Goal: Book appointment/travel/reservation

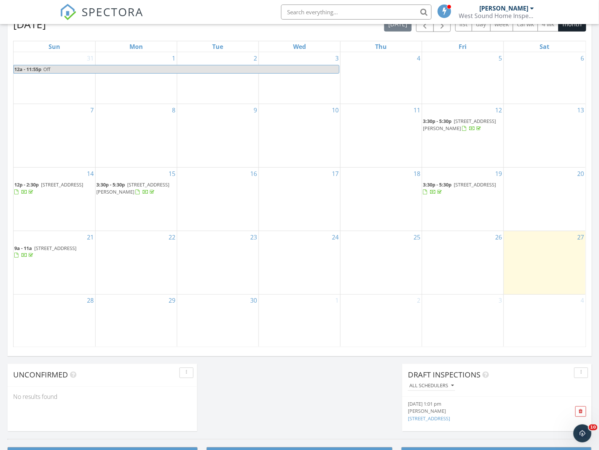
scroll to position [344, 0]
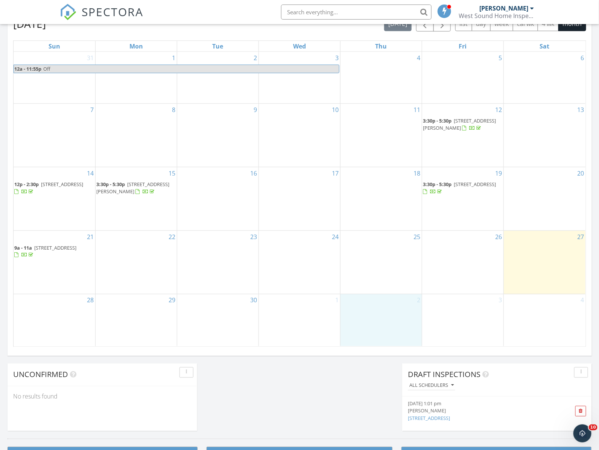
click at [396, 319] on div "2" at bounding box center [381, 321] width 81 height 52
click at [393, 289] on link "Inspection" at bounding box center [380, 288] width 39 height 12
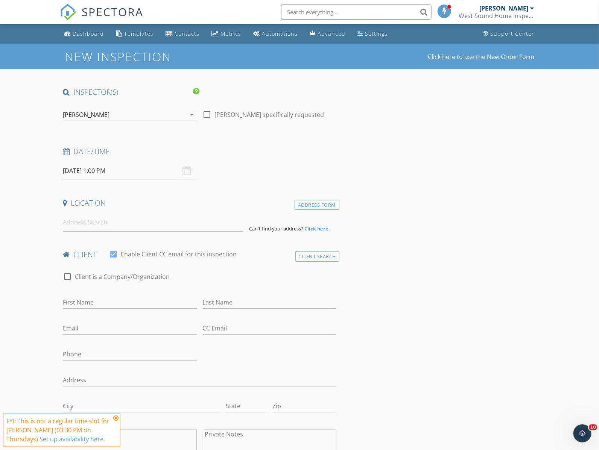
click at [100, 170] on input "10/02/2025 1:00 PM" at bounding box center [130, 171] width 134 height 18
type input "02"
type input "10/02/2025 2:00 PM"
click at [107, 295] on span at bounding box center [106, 296] width 5 height 8
type input "03"
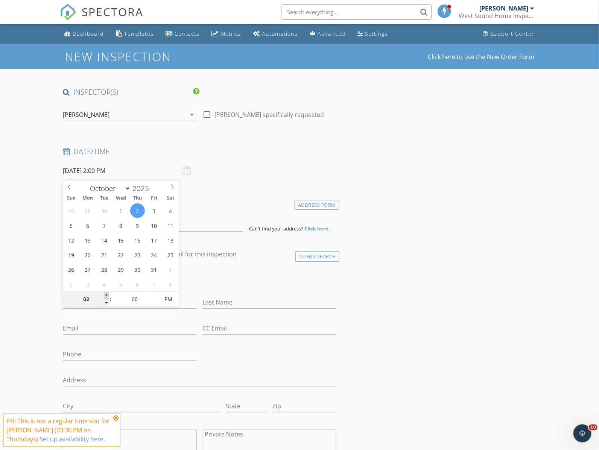
type input "[DATE] 3:00 PM"
click at [107, 295] on span at bounding box center [106, 296] width 5 height 8
click at [224, 210] on div "Location" at bounding box center [200, 205] width 280 height 15
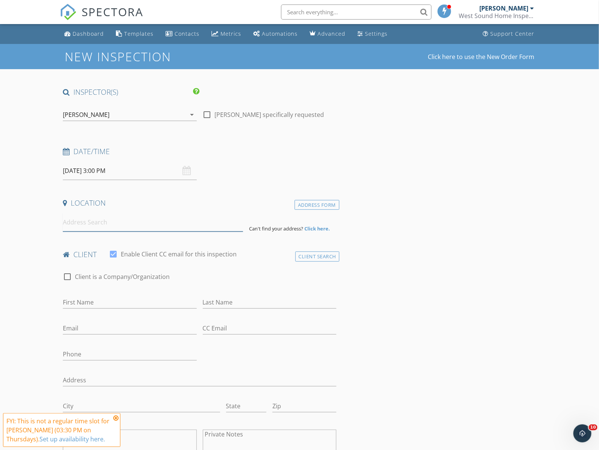
click at [120, 226] on input at bounding box center [153, 222] width 180 height 18
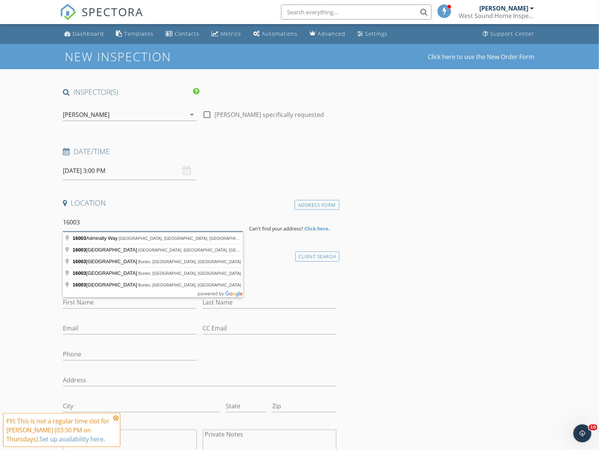
click at [126, 228] on input "16003" at bounding box center [153, 222] width 180 height 18
type input "16003 67th Ave Ct E, Puyallup, WA, USA"
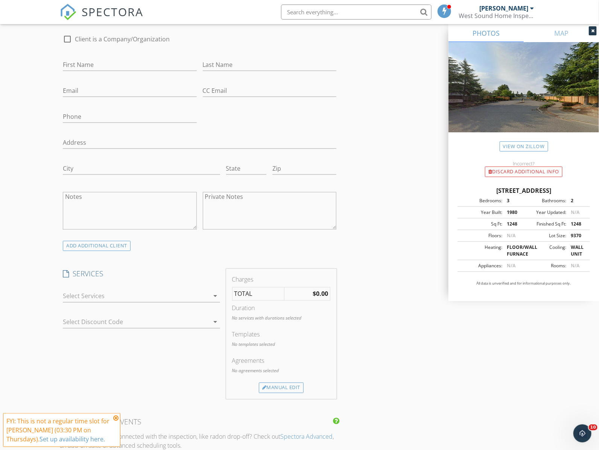
scroll to position [403, 0]
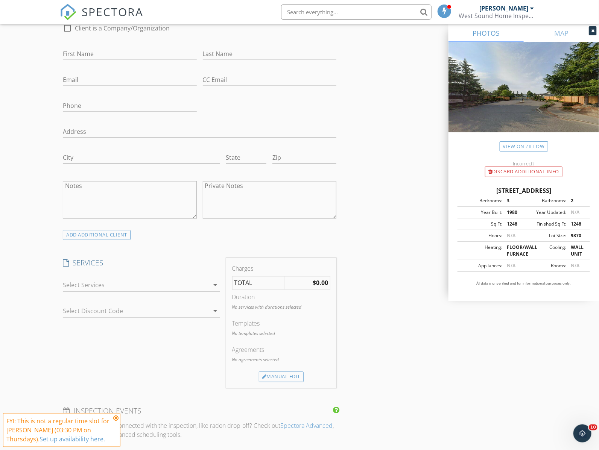
click at [143, 286] on div at bounding box center [136, 286] width 146 height 12
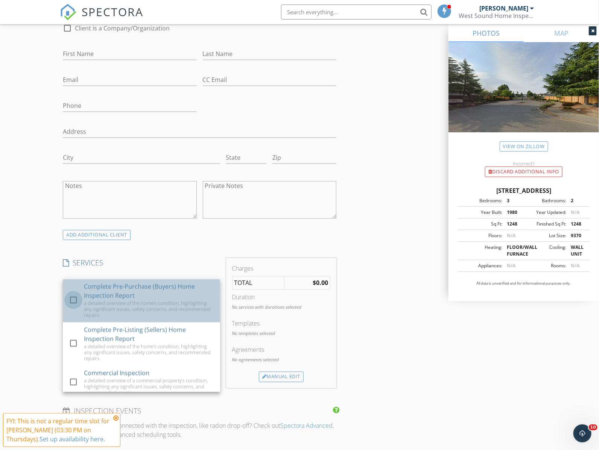
click at [71, 304] on div at bounding box center [73, 300] width 13 height 13
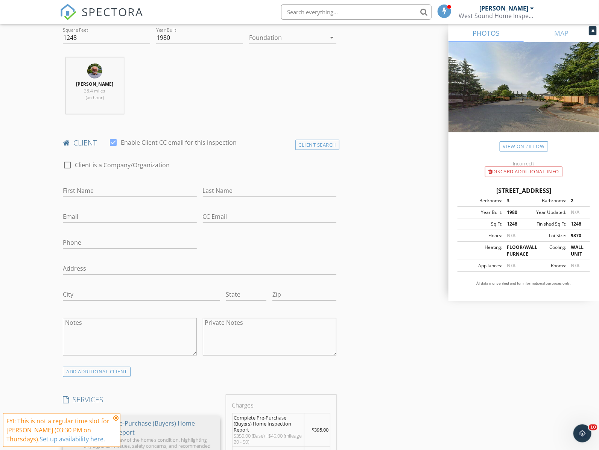
scroll to position [285, 0]
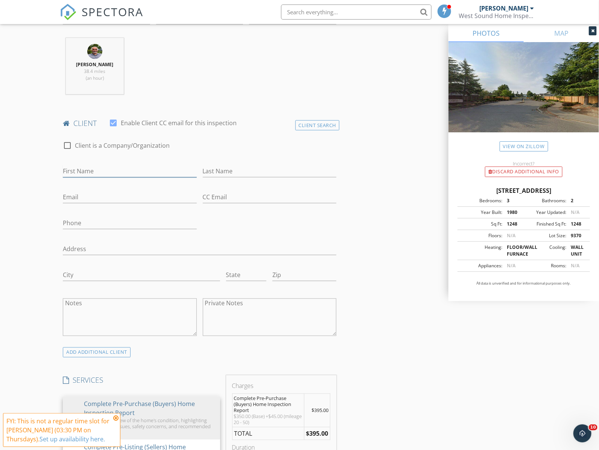
click at [99, 172] on input "First Name" at bounding box center [130, 171] width 134 height 12
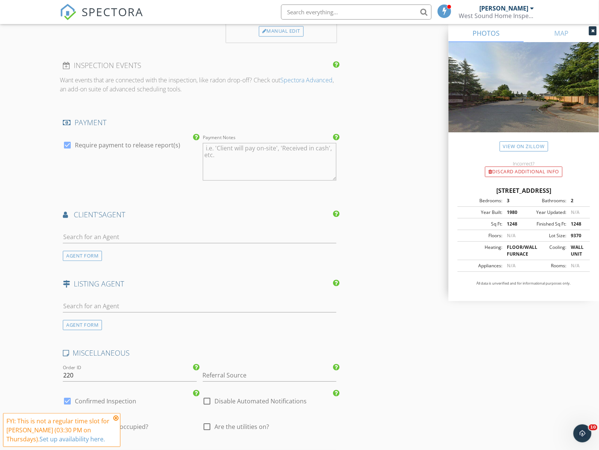
scroll to position [779, 0]
click at [148, 233] on input "text" at bounding box center [200, 236] width 274 height 12
type input "[PERSON_NAME]"
click at [204, 251] on li "Taylor Wolcott Century 21 North Homes Realty" at bounding box center [199, 253] width 273 height 21
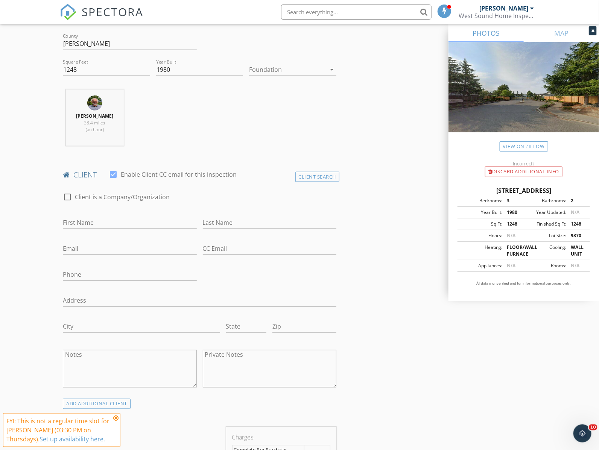
scroll to position [187, 0]
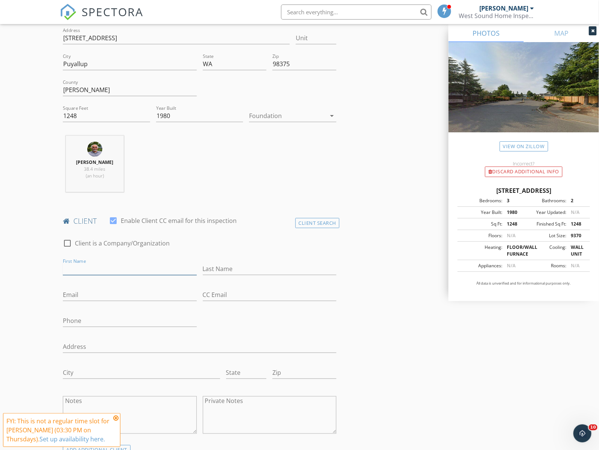
click at [106, 272] on input "First Name" at bounding box center [130, 269] width 134 height 12
type input "[PERSON_NAME]"
click at [224, 271] on input "Last Name" at bounding box center [270, 269] width 134 height 12
type input "Michuki"
click at [113, 299] on input "Email" at bounding box center [130, 295] width 134 height 12
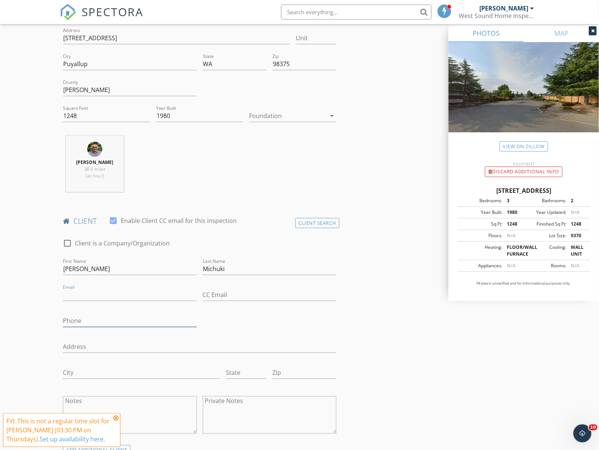
click at [86, 323] on input "Phone" at bounding box center [130, 321] width 134 height 12
click at [82, 295] on input "Email" at bounding box center [130, 295] width 134 height 12
click at [71, 326] on input "Phone" at bounding box center [130, 323] width 134 height 12
type input "[PHONE_NUMBER]"
click at [114, 418] on icon at bounding box center [115, 418] width 5 height 6
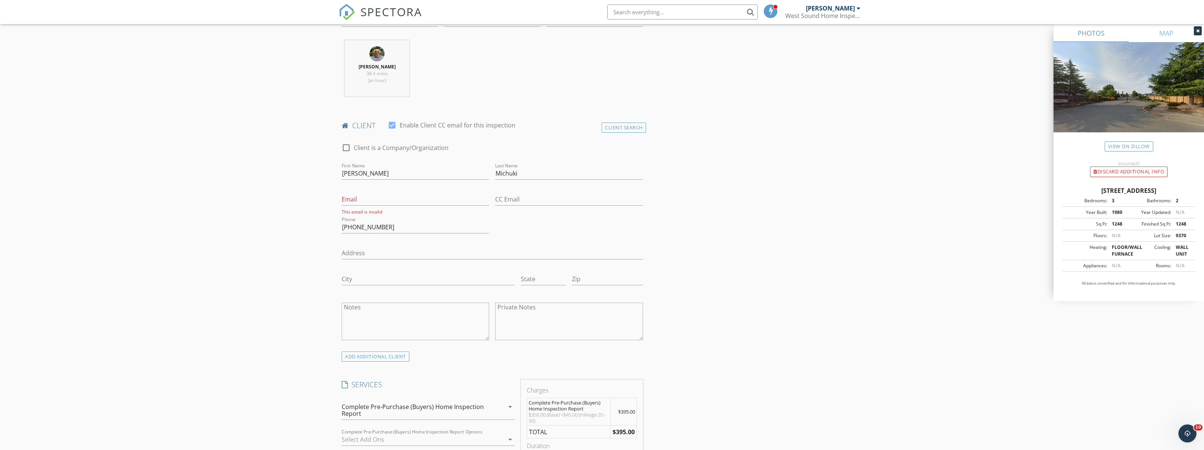
scroll to position [309, 0]
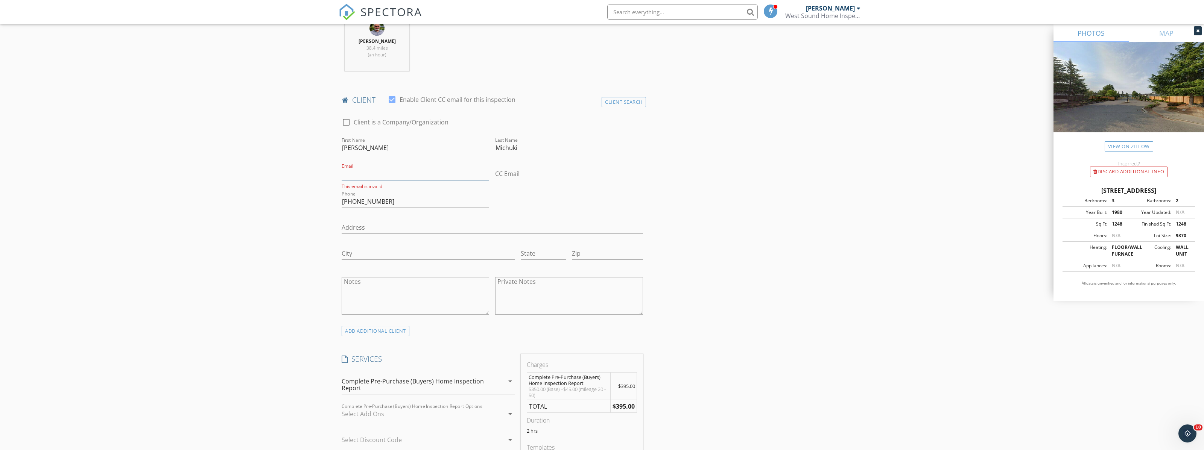
click at [370, 175] on input "Email" at bounding box center [416, 174] width 148 height 12
paste input "[EMAIL_ADDRESS][DOMAIN_NAME]"
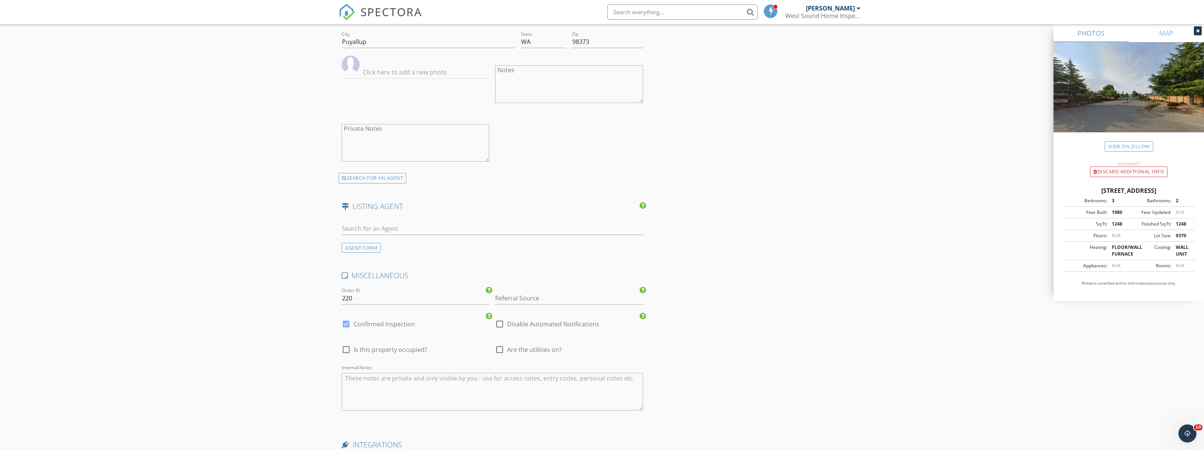
scroll to position [1240, 0]
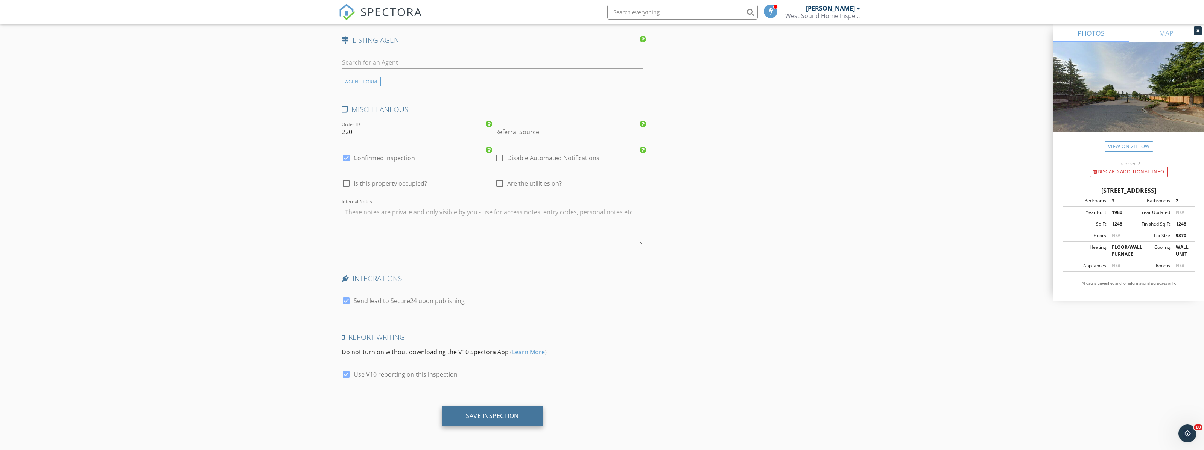
type input "[EMAIL_ADDRESS][DOMAIN_NAME]"
click at [517, 414] on div "Save Inspection" at bounding box center [492, 416] width 53 height 8
